Goal: Information Seeking & Learning: Learn about a topic

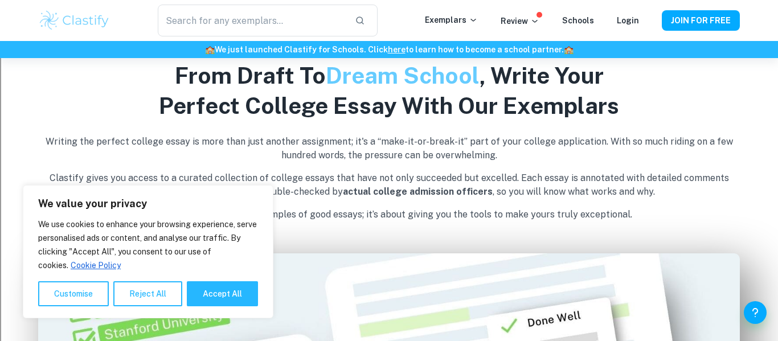
scroll to position [375, 0]
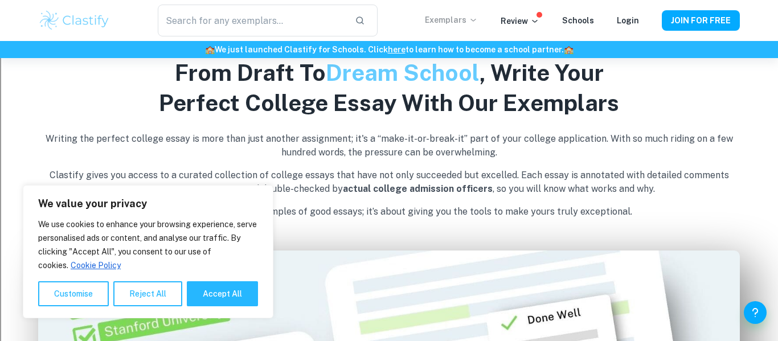
click at [476, 19] on icon at bounding box center [472, 20] width 5 height 3
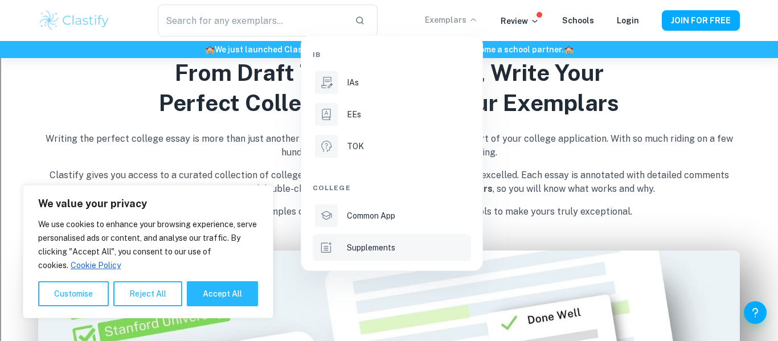
click at [378, 253] on p "Supplements" at bounding box center [371, 248] width 48 height 13
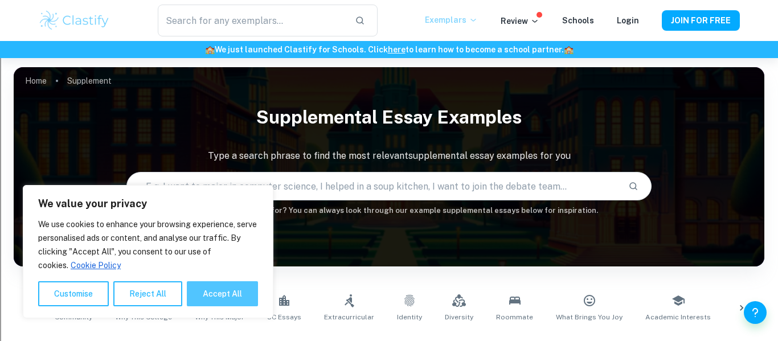
click at [247, 302] on button "Accept All" at bounding box center [222, 293] width 71 height 25
checkbox input "true"
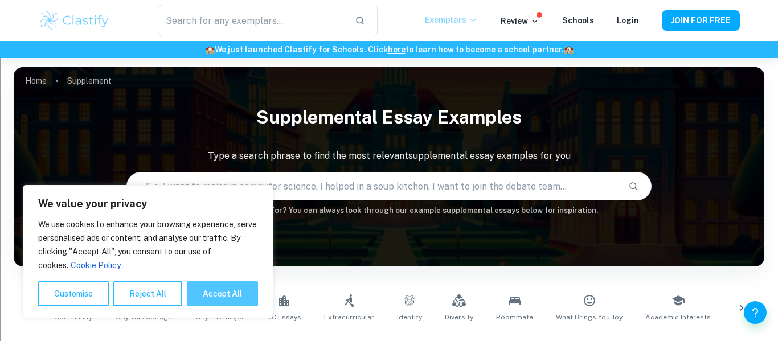
checkbox input "true"
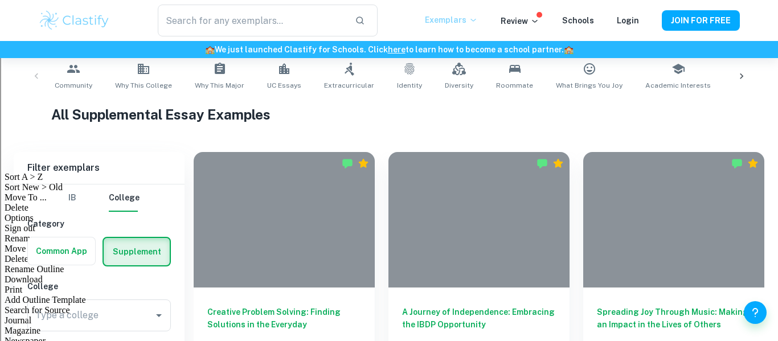
scroll to position [283, 0]
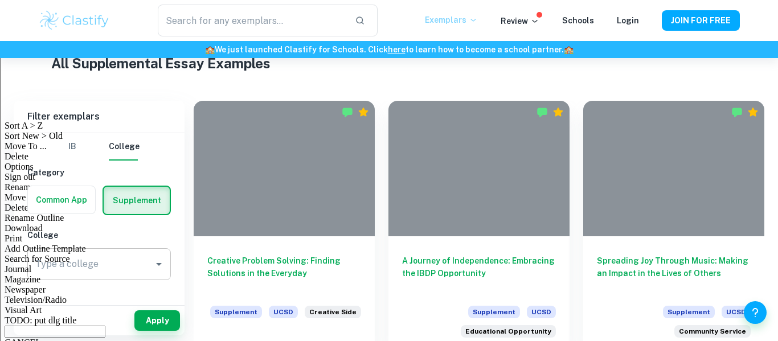
click at [59, 265] on div "Type a college Type a college" at bounding box center [99, 264] width 144 height 32
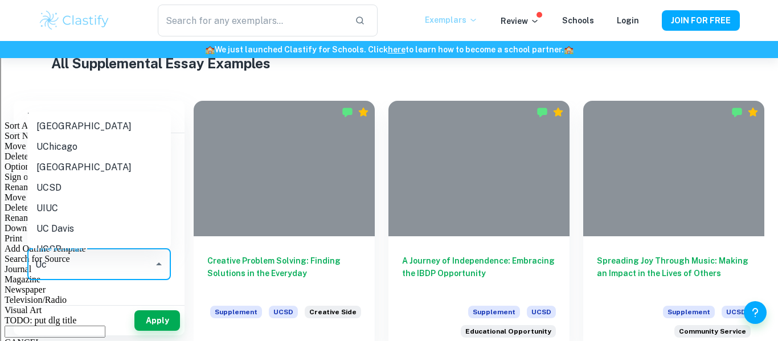
type input "U"
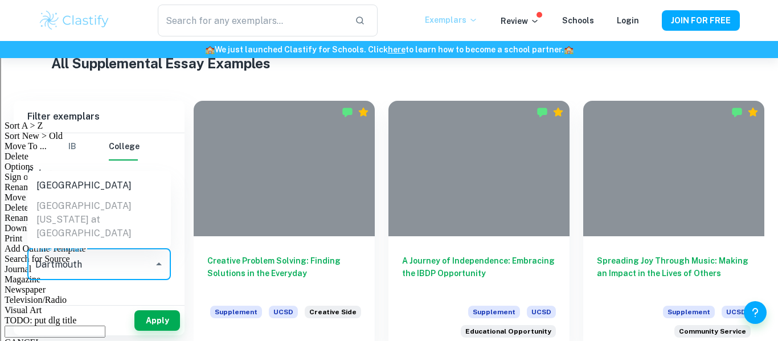
click at [54, 196] on li "[GEOGRAPHIC_DATA]" at bounding box center [99, 185] width 144 height 21
type input "[GEOGRAPHIC_DATA]"
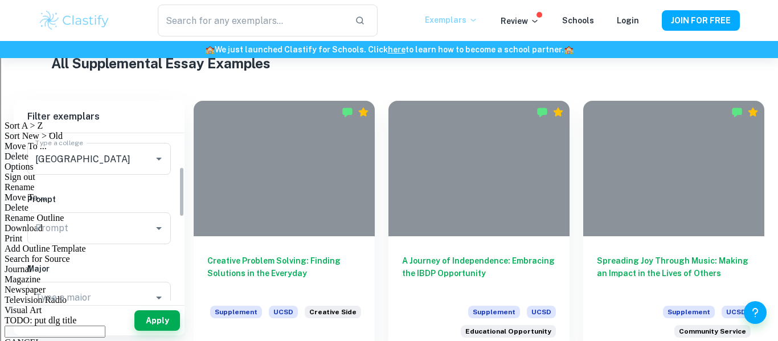
scroll to position [113, 0]
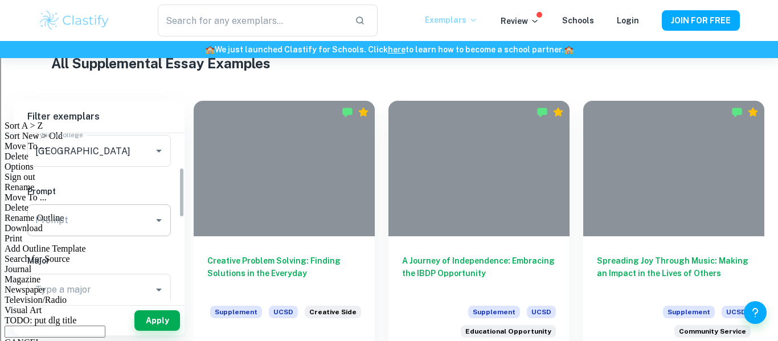
click at [80, 235] on div "Prompt" at bounding box center [99, 220] width 144 height 32
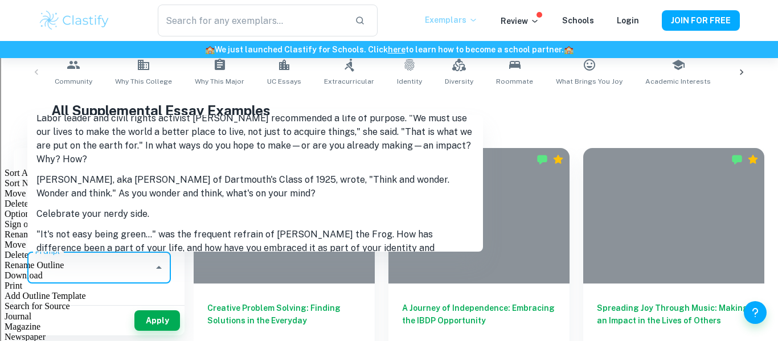
scroll to position [267, 0]
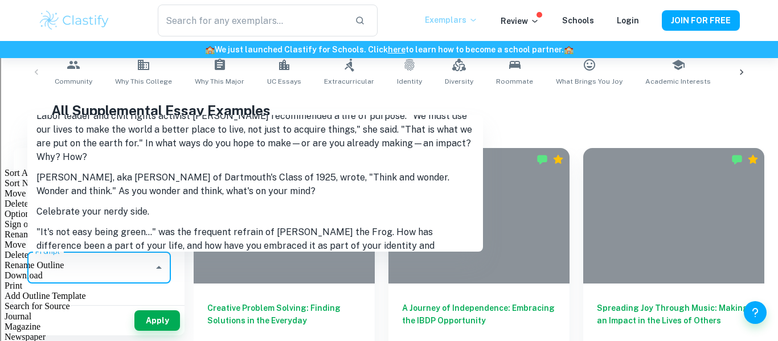
click at [60, 202] on li "Celebrate your nerdy side." at bounding box center [255, 212] width 456 height 21
type input "Celebrate your nerdy side."
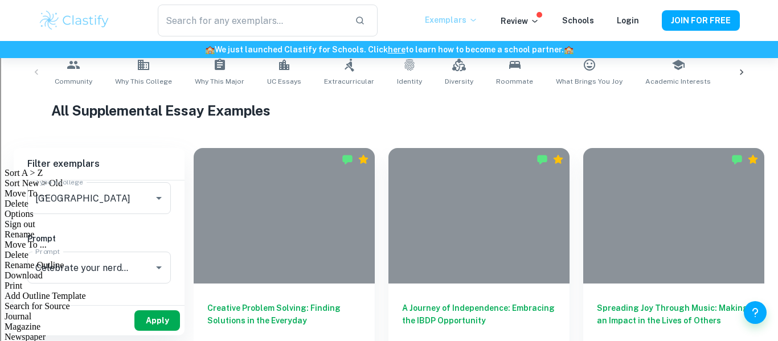
click at [171, 319] on button "Apply" at bounding box center [157, 320] width 46 height 21
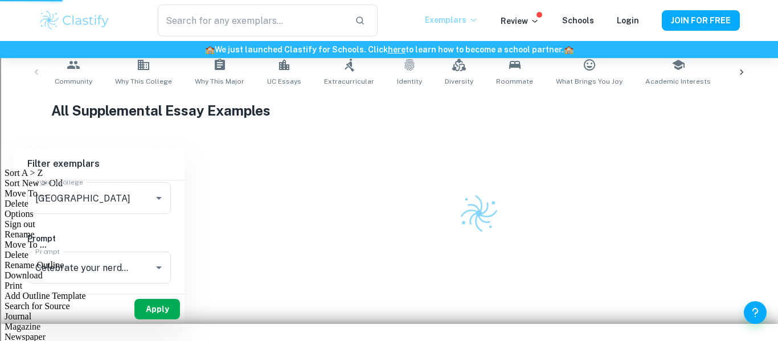
scroll to position [214, 0]
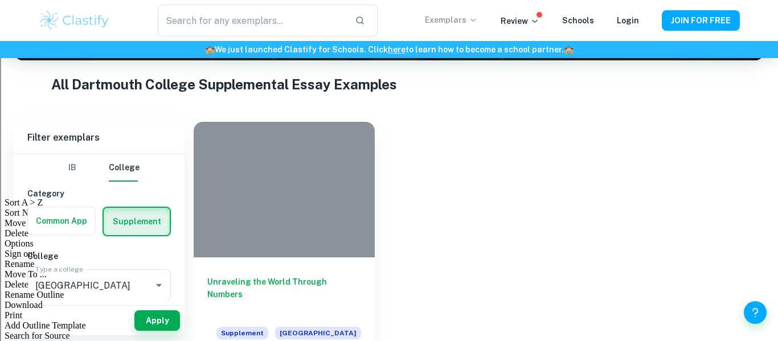
scroll to position [238, 0]
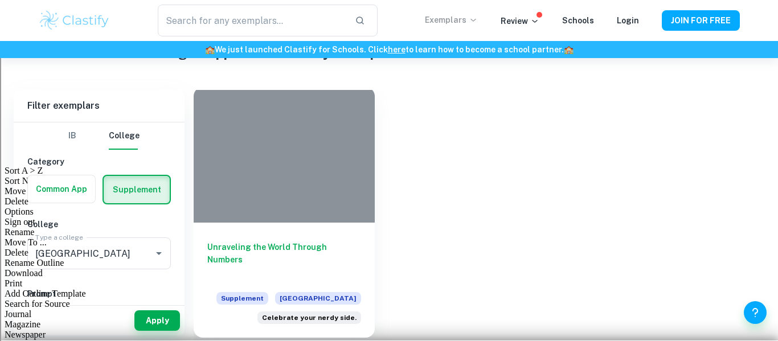
click at [292, 243] on h6 "Unraveling the World Through Numbers" at bounding box center [284, 260] width 154 height 38
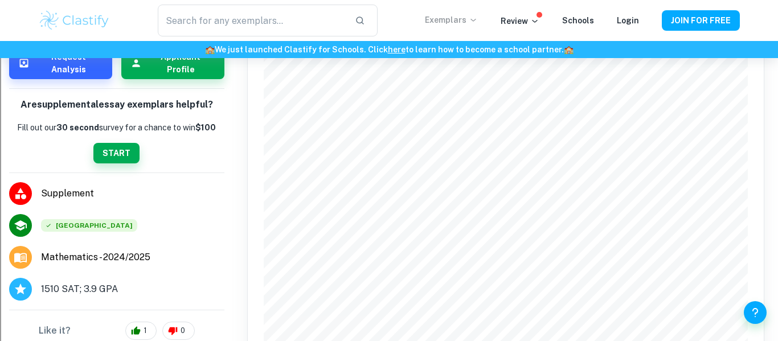
scroll to position [236, 0]
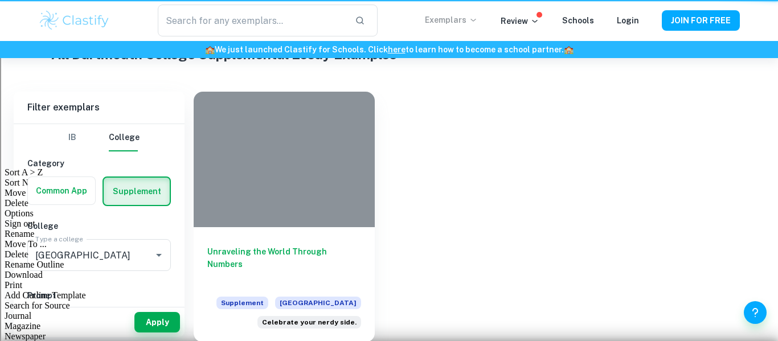
scroll to position [238, 0]
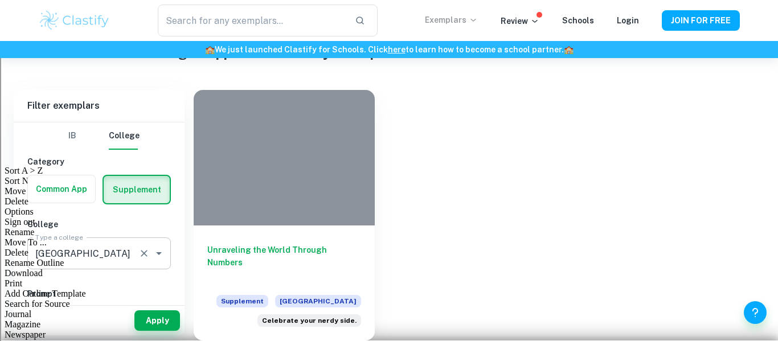
click at [142, 266] on div "[GEOGRAPHIC_DATA] Type a college" at bounding box center [99, 254] width 144 height 32
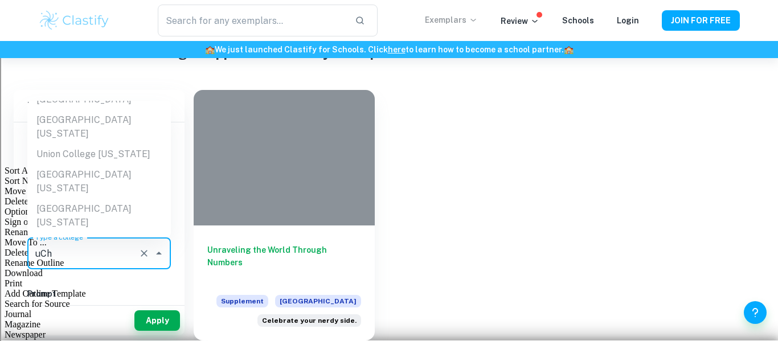
scroll to position [0, 0]
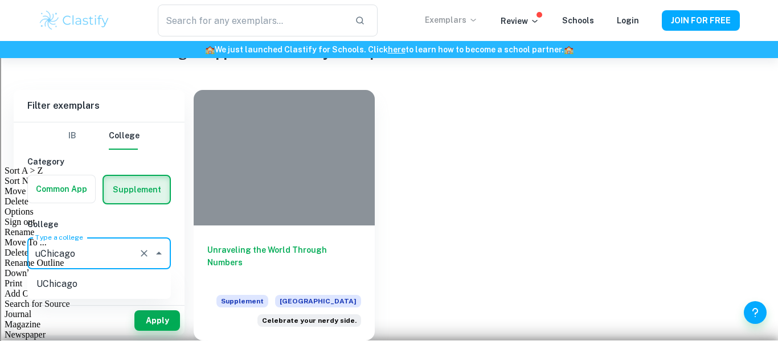
click at [118, 274] on li "UChicago" at bounding box center [99, 284] width 144 height 21
type input "UChicago"
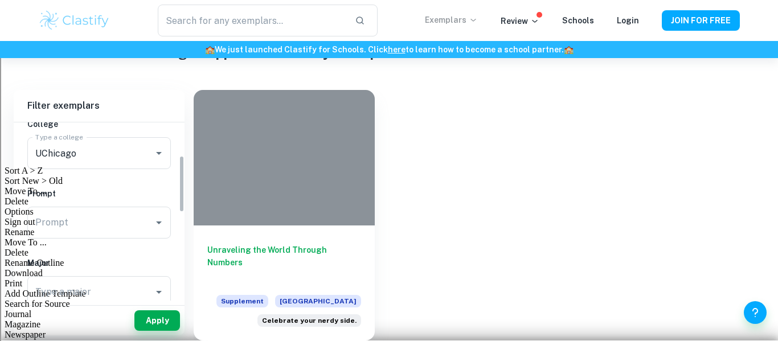
scroll to position [104, 0]
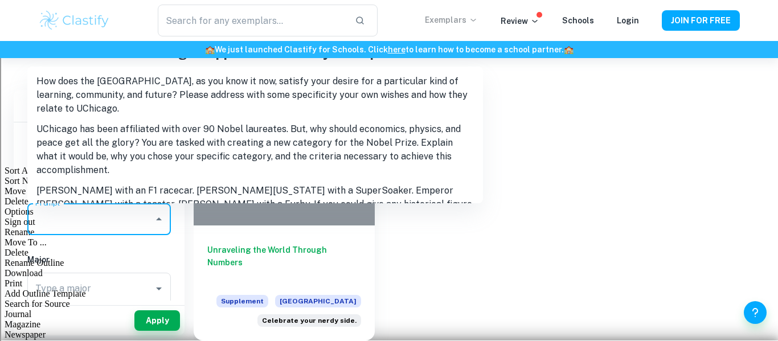
click at [103, 214] on input "Prompt" at bounding box center [90, 219] width 116 height 22
click at [163, 221] on icon "Close" at bounding box center [159, 219] width 14 height 14
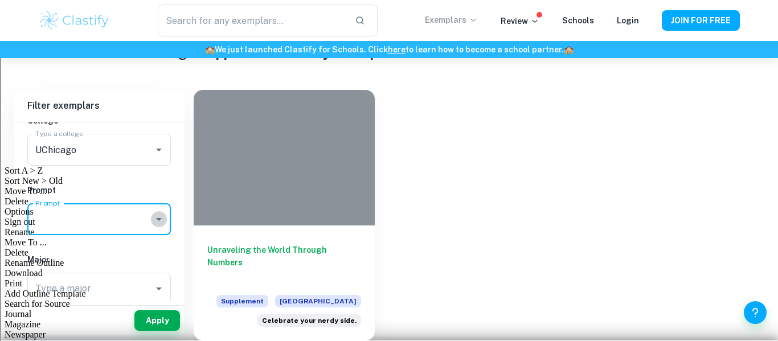
click at [163, 221] on icon "Open" at bounding box center [159, 219] width 14 height 14
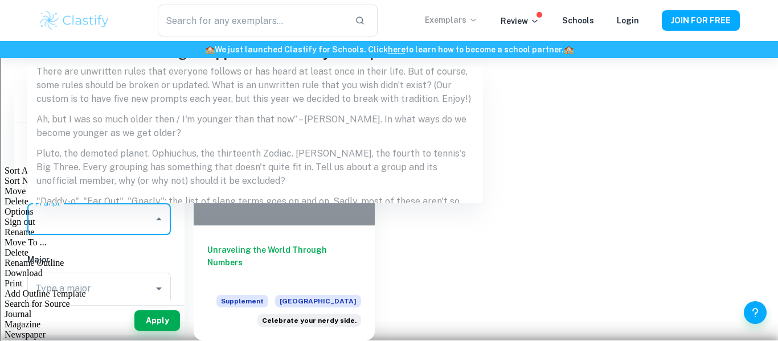
scroll to position [679, 0]
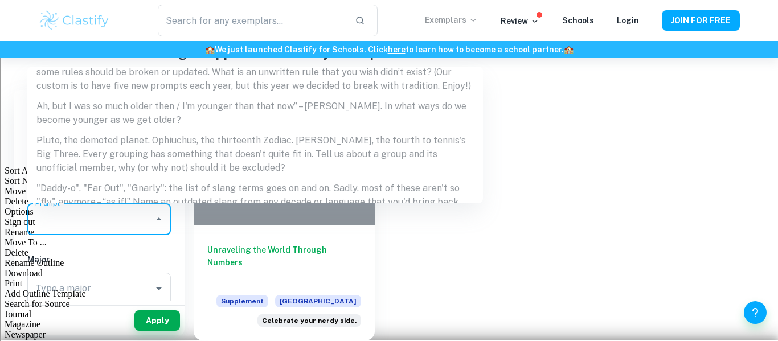
click at [301, 109] on ul "How does the [GEOGRAPHIC_DATA], as you know it now, satisfy your desire for a p…" at bounding box center [255, 135] width 456 height 137
